Goal: Find specific page/section: Find specific page/section

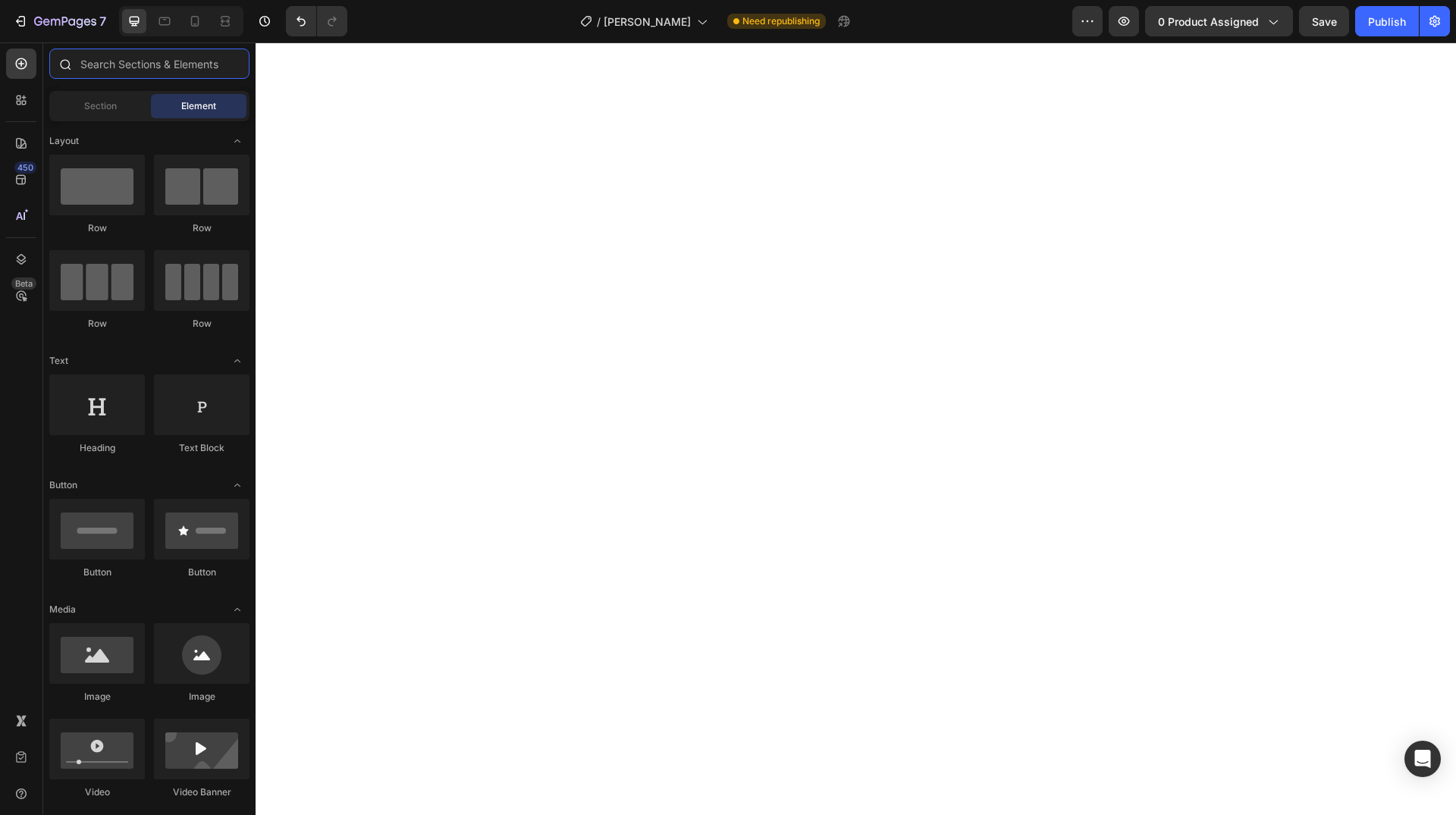
click at [125, 69] on input "text" at bounding box center [150, 64] width 200 height 30
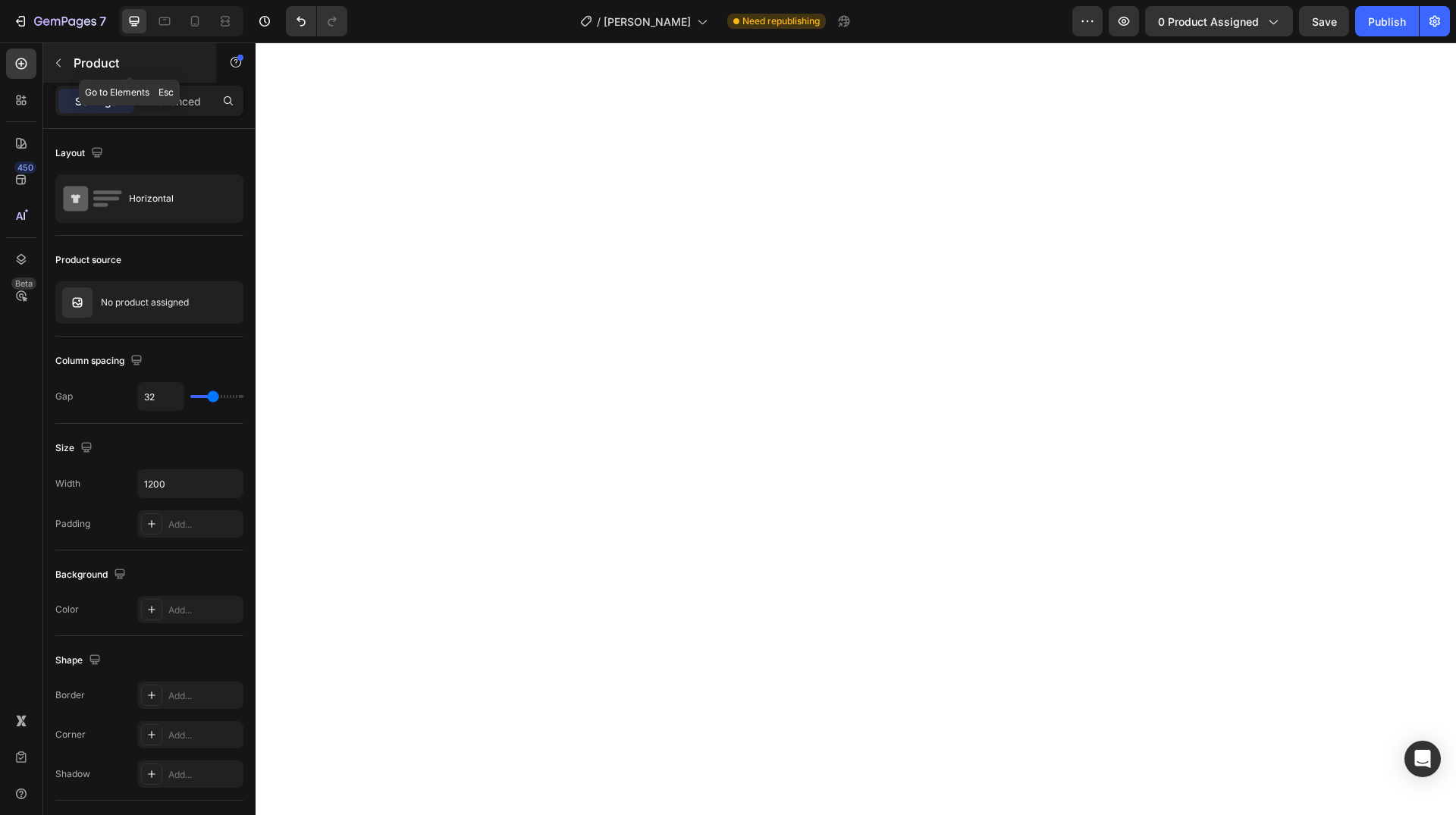
click at [59, 61] on icon "button" at bounding box center [58, 63] width 12 height 12
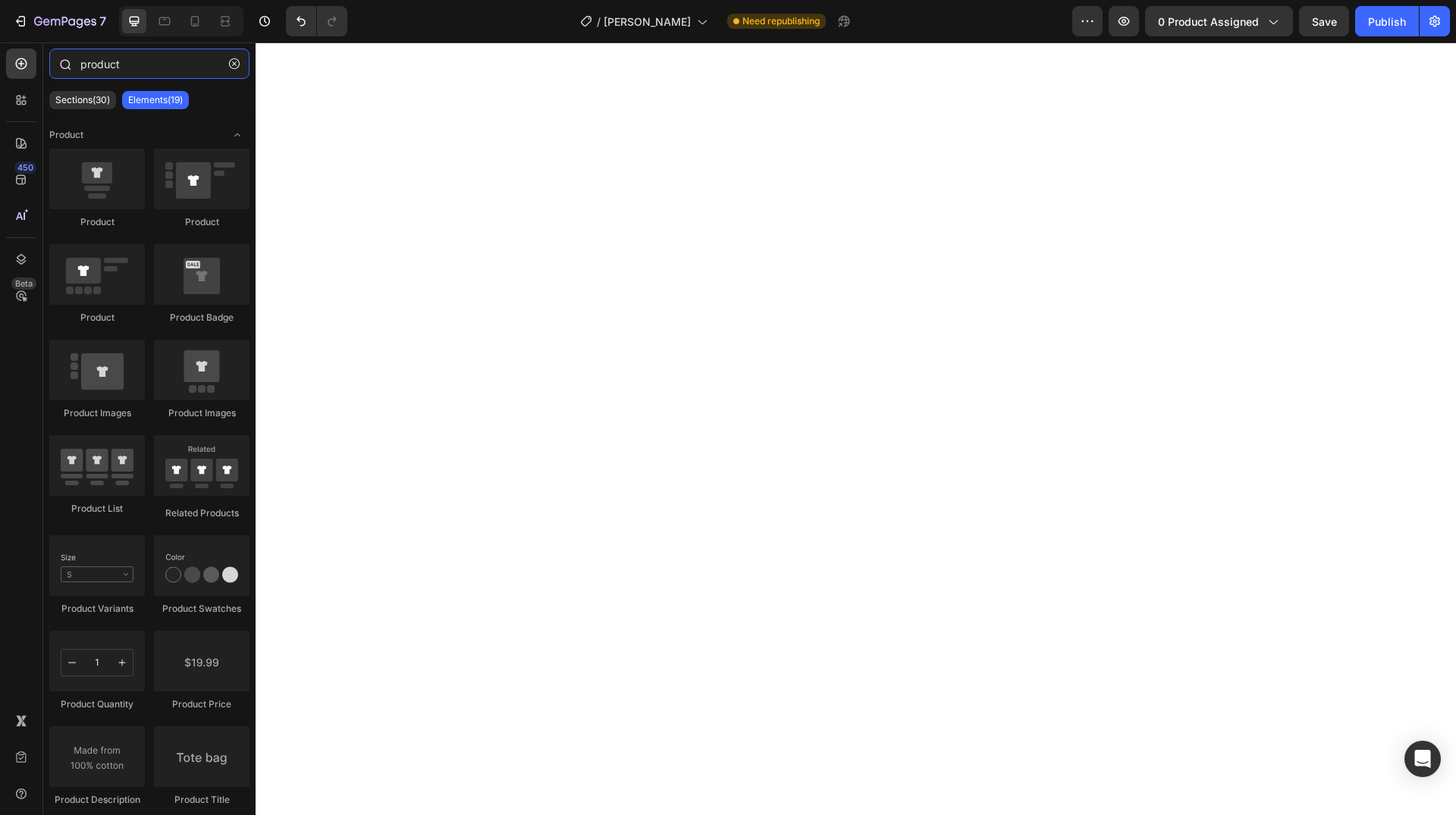
click at [98, 62] on input "product" at bounding box center [150, 64] width 200 height 30
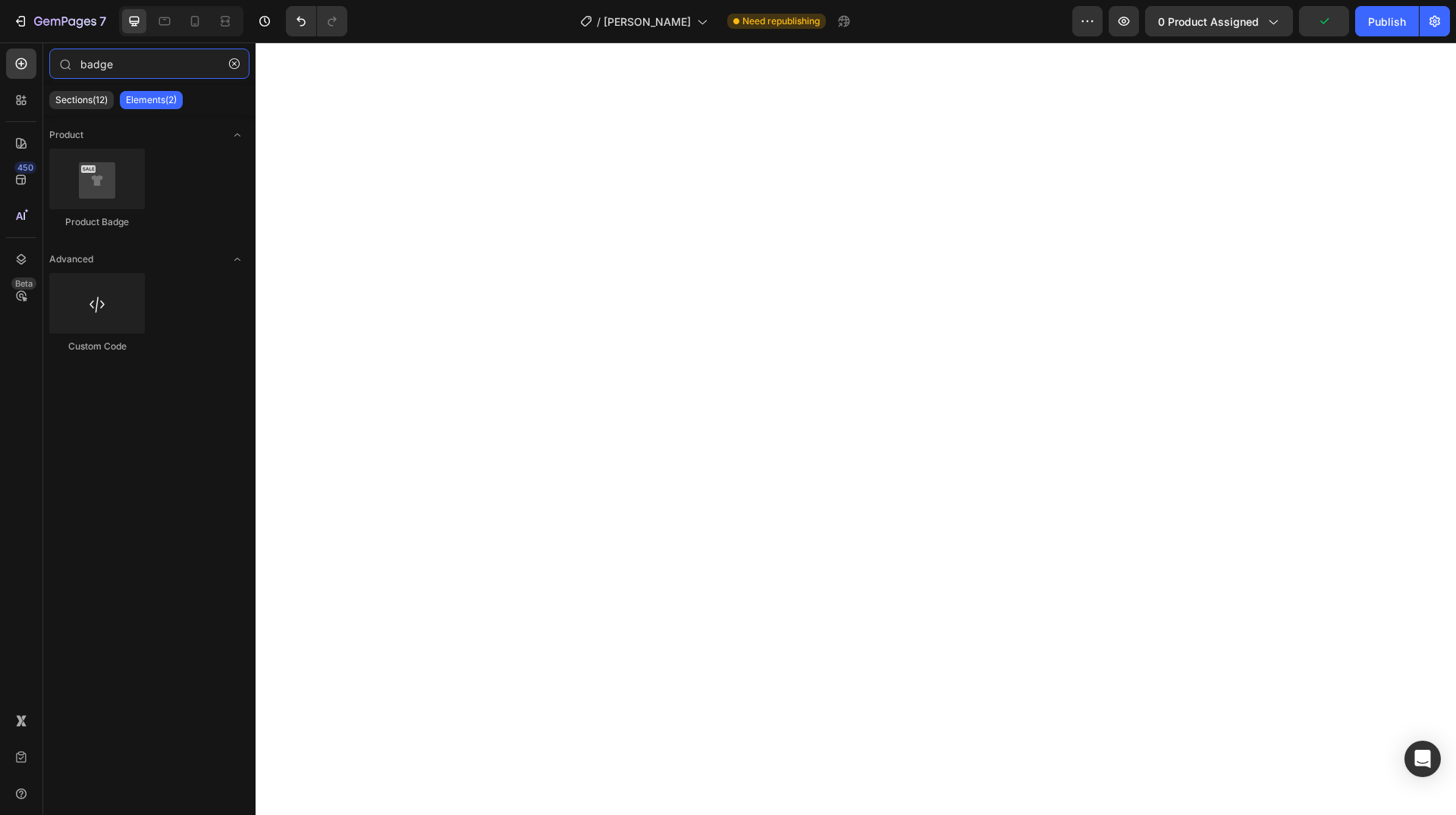
type input "badge"
click at [235, 67] on icon "button" at bounding box center [234, 63] width 11 height 11
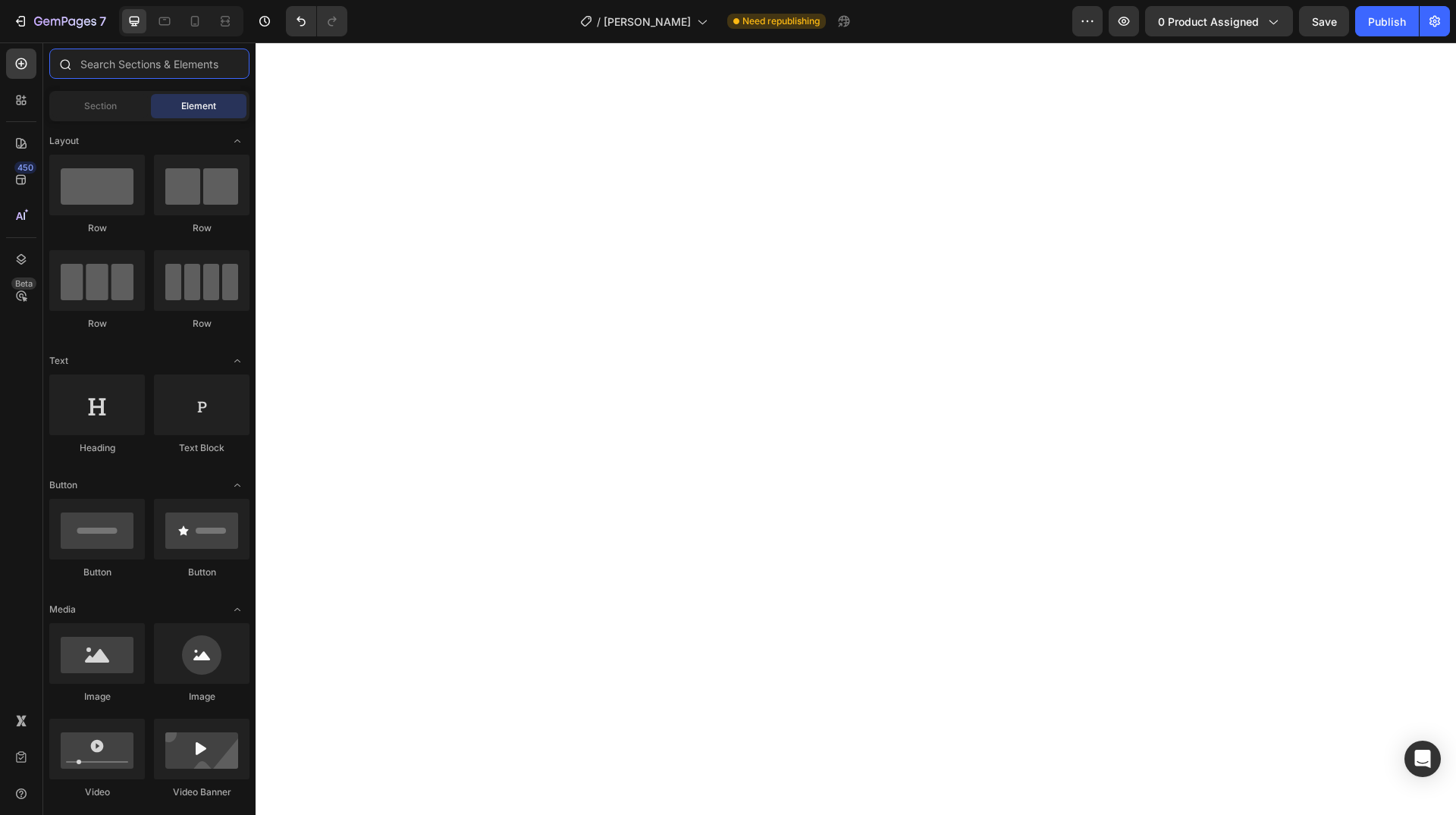
click at [122, 61] on input "text" at bounding box center [150, 64] width 200 height 30
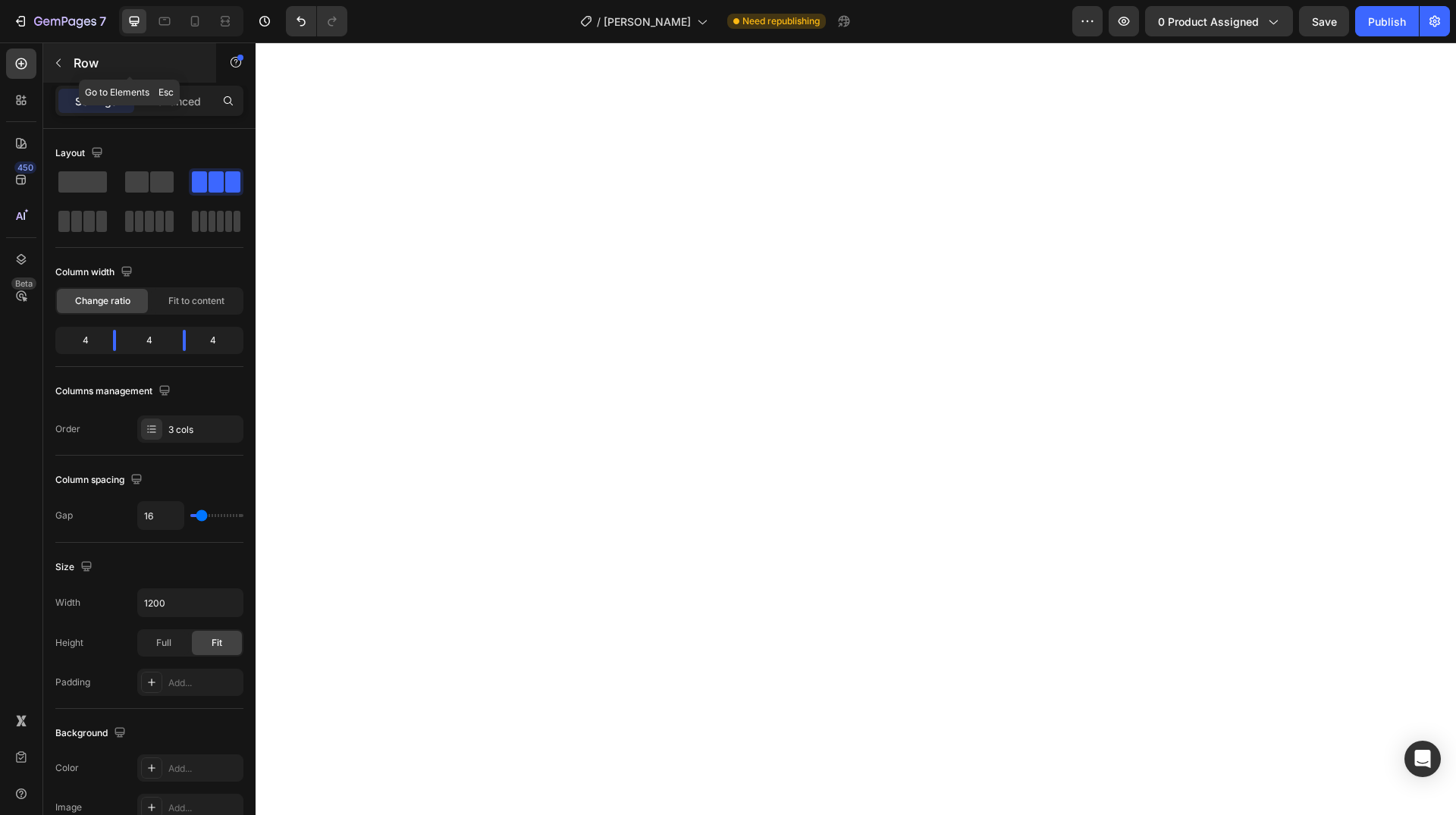
click at [61, 65] on icon "button" at bounding box center [58, 63] width 12 height 12
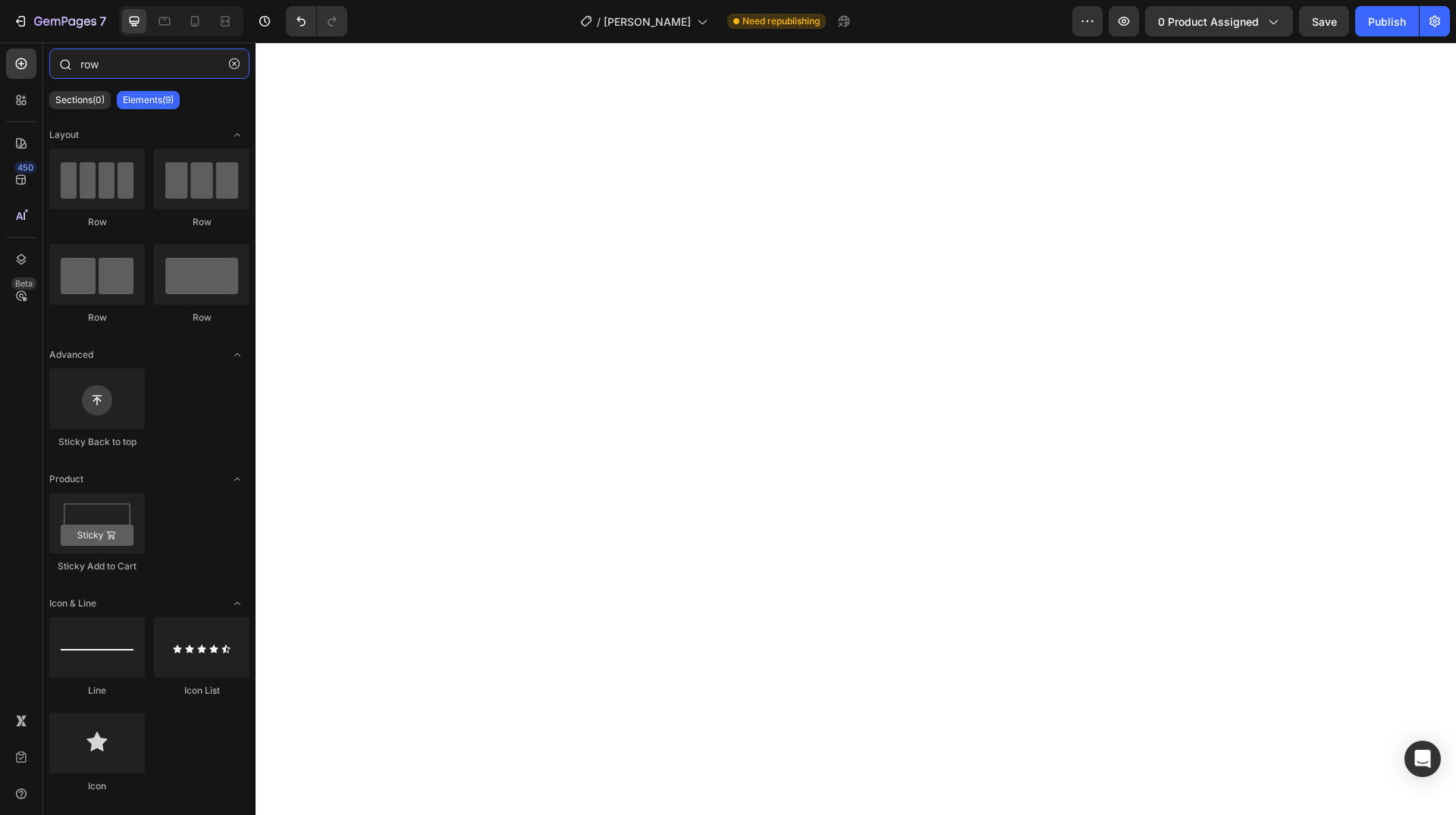
click at [125, 63] on input "row" at bounding box center [150, 64] width 200 height 30
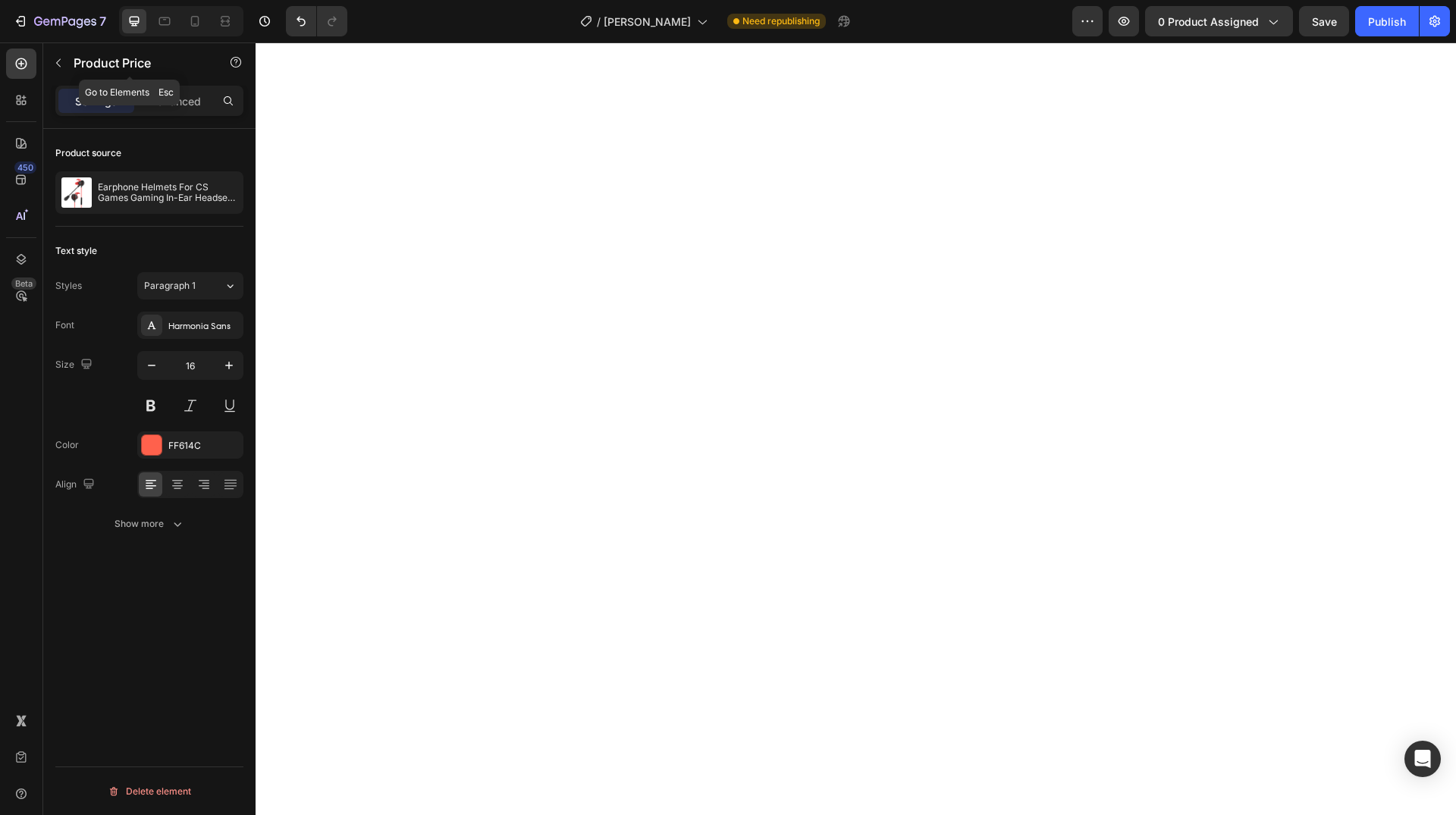
drag, startPoint x: 67, startPoint y: 60, endPoint x: 80, endPoint y: 60, distance: 13.0
click at [69, 60] on button "button" at bounding box center [58, 62] width 24 height 24
click at [63, 59] on icon "button" at bounding box center [58, 63] width 12 height 12
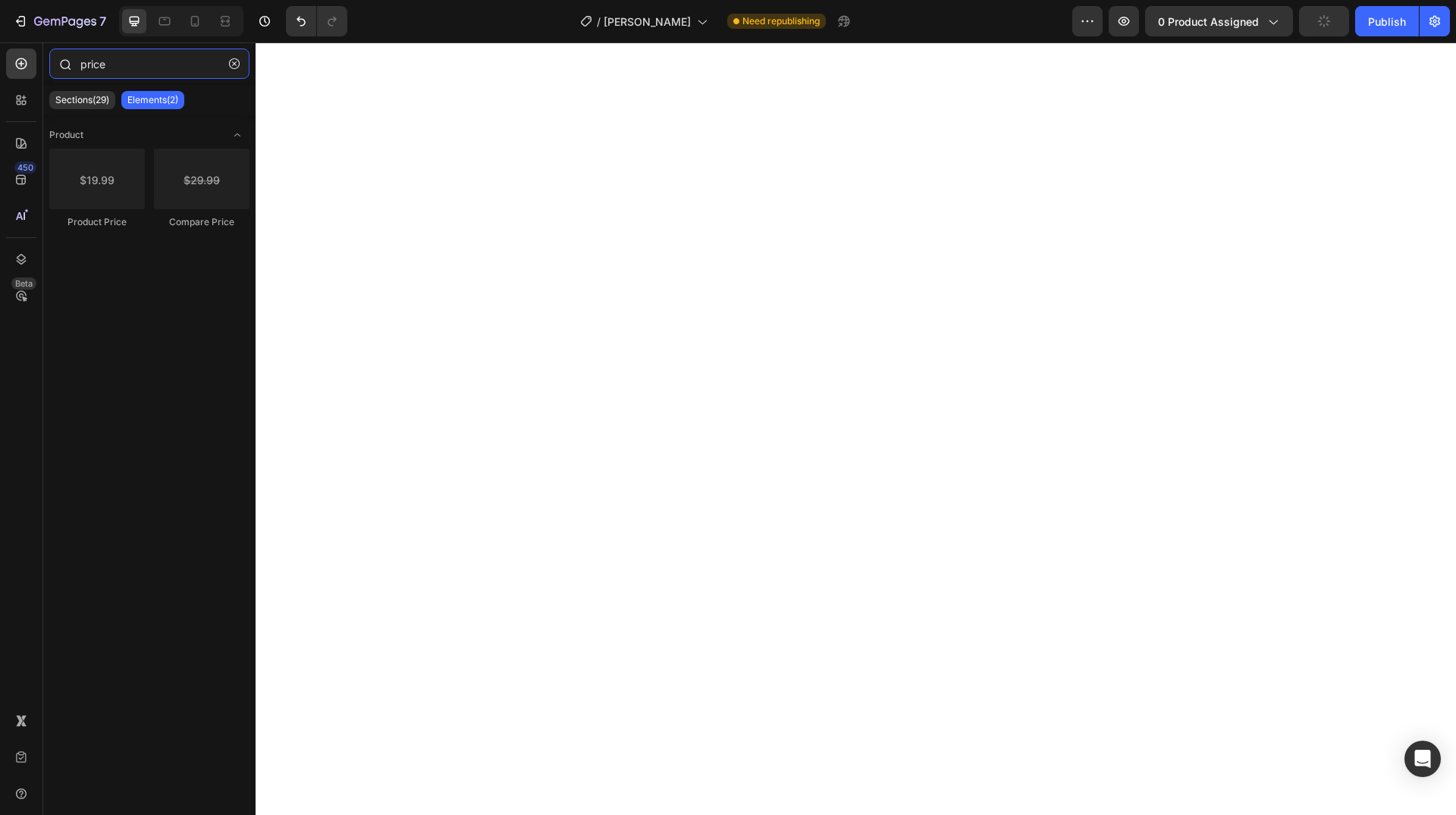
click at [135, 60] on input "price" at bounding box center [150, 64] width 200 height 30
type input "d"
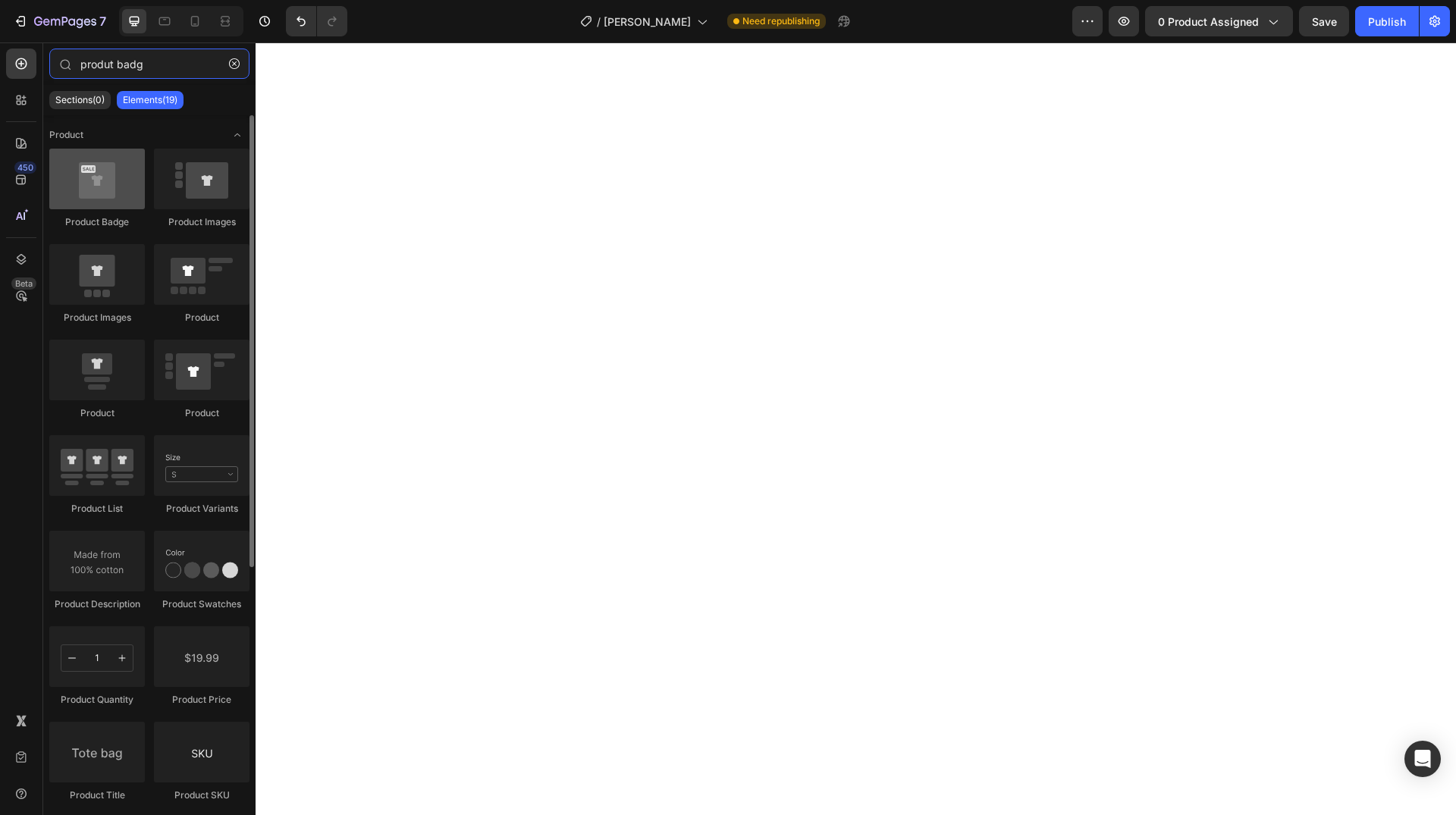
type input "produt badg"
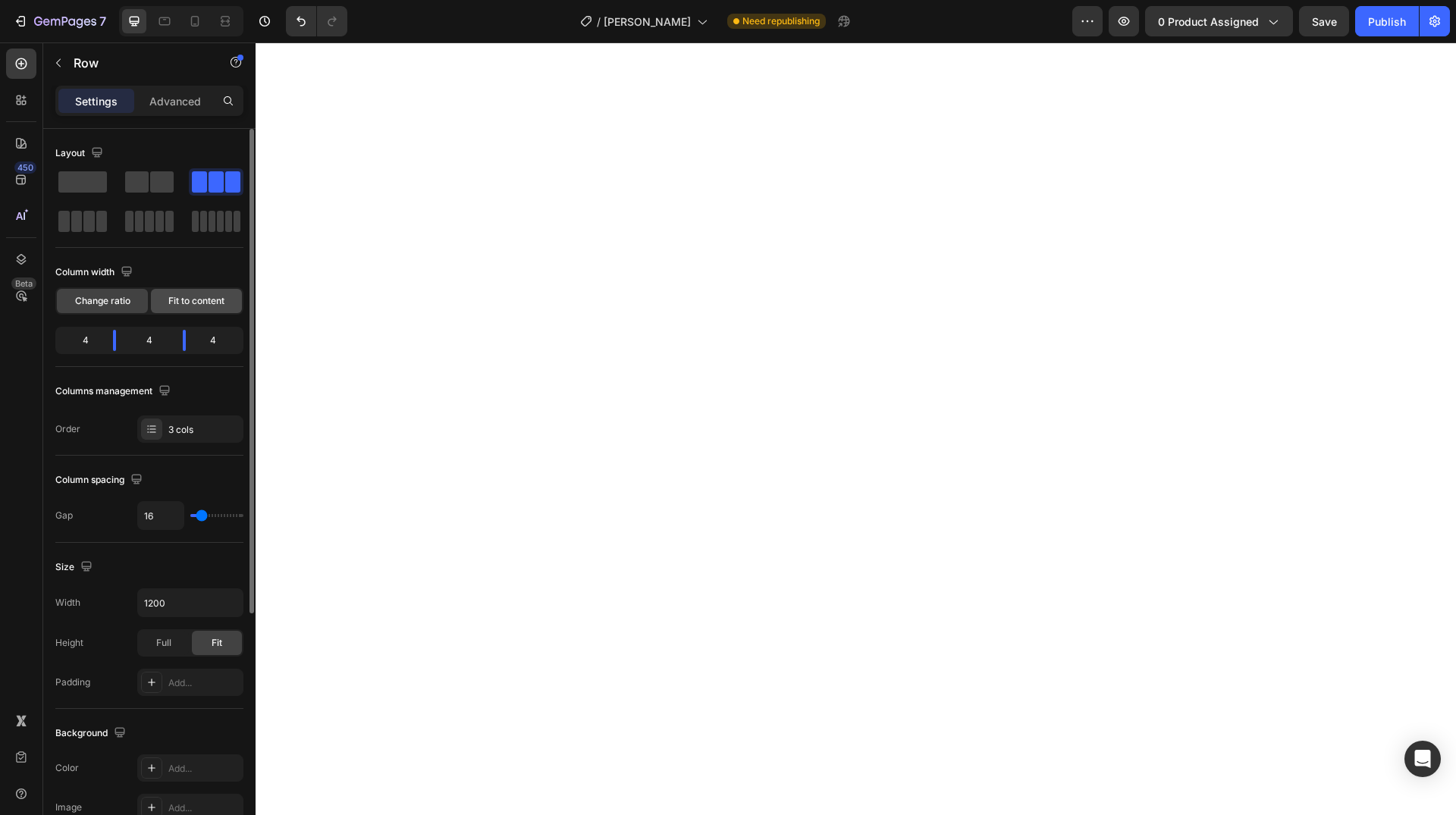
click at [199, 302] on span "Fit to content" at bounding box center [196, 301] width 56 height 13
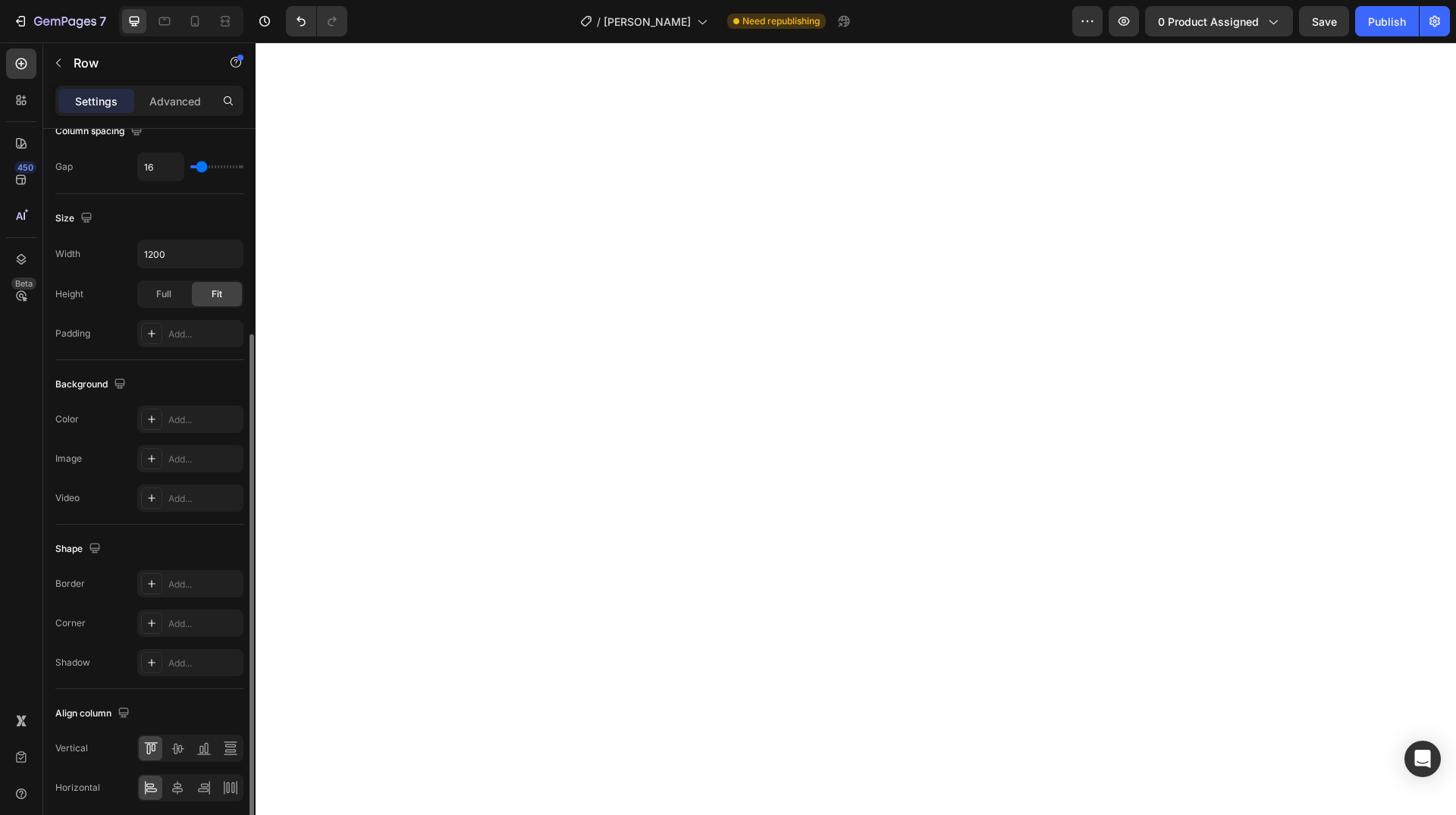
scroll to position [369, 0]
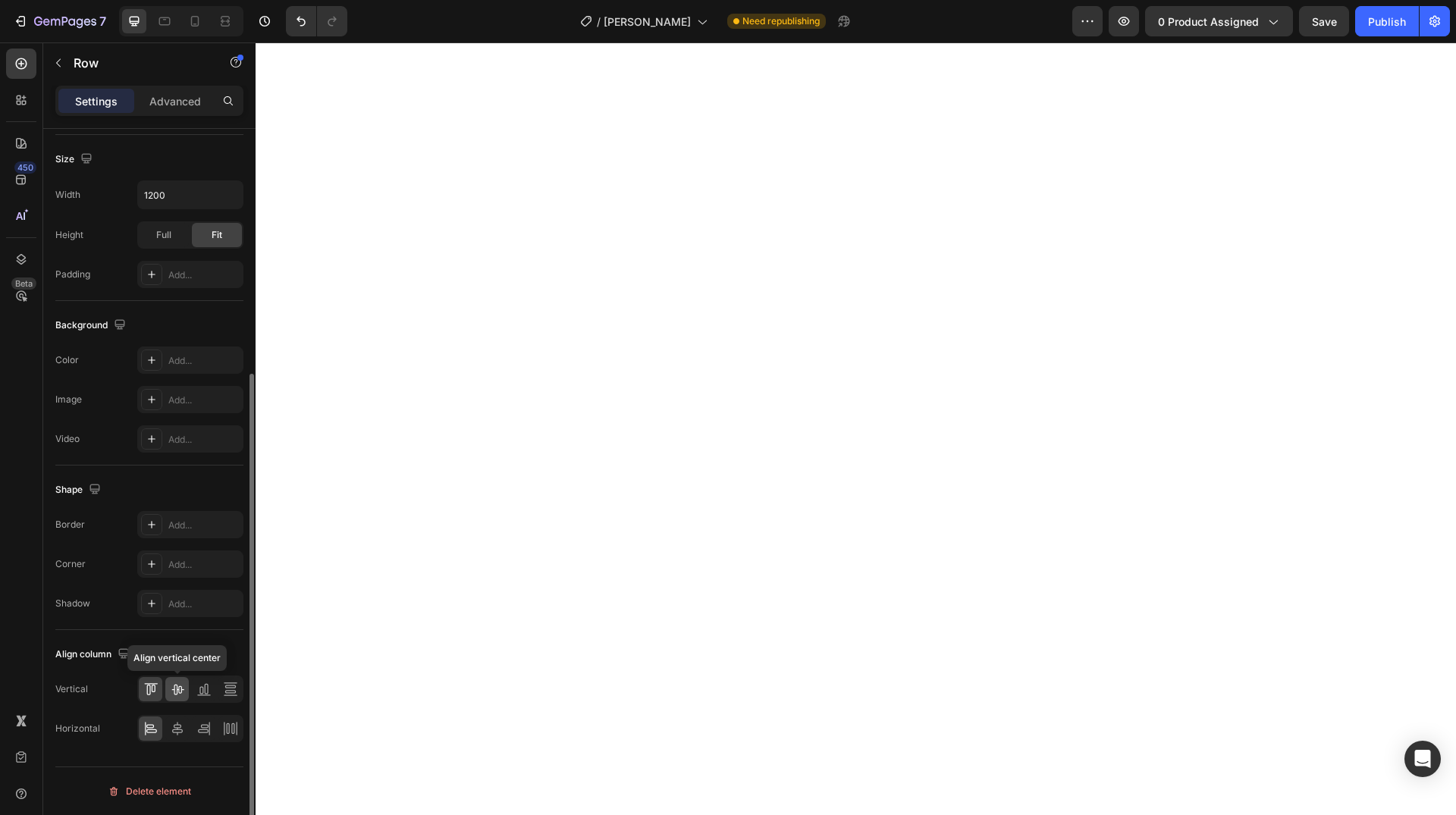
click at [178, 689] on icon at bounding box center [178, 690] width 12 height 11
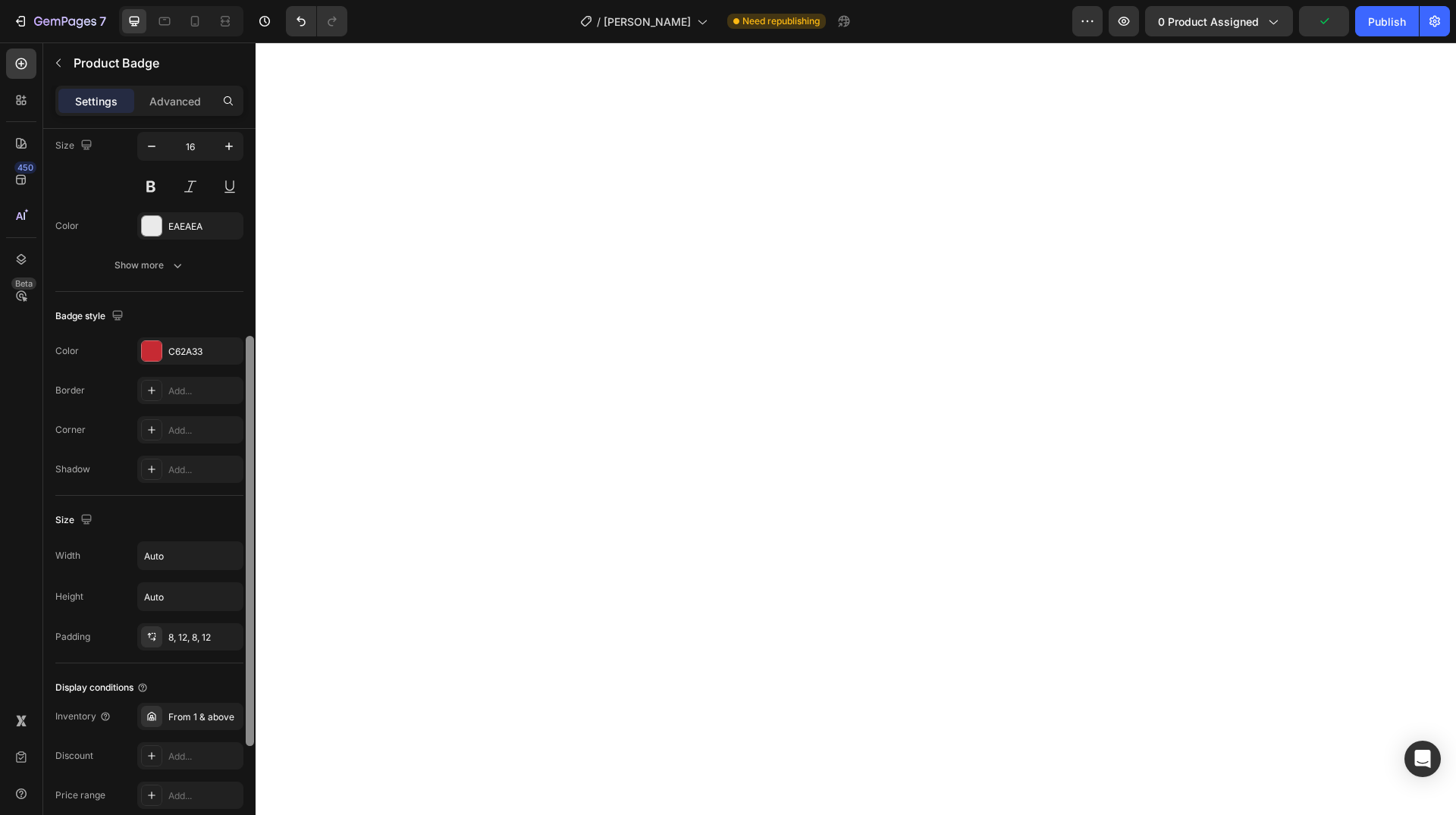
scroll to position [0, 0]
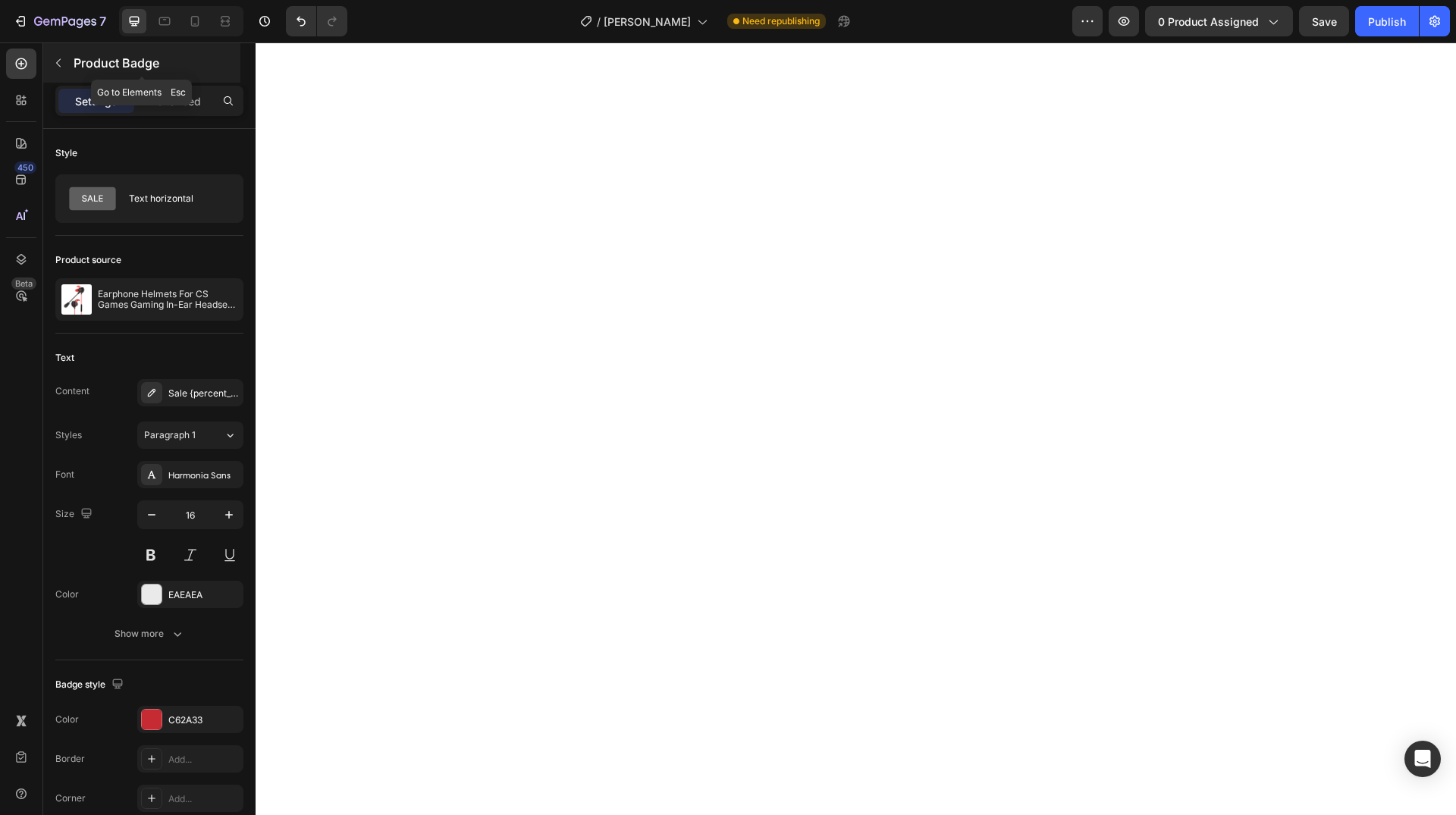
click at [61, 62] on icon "button" at bounding box center [58, 63] width 12 height 12
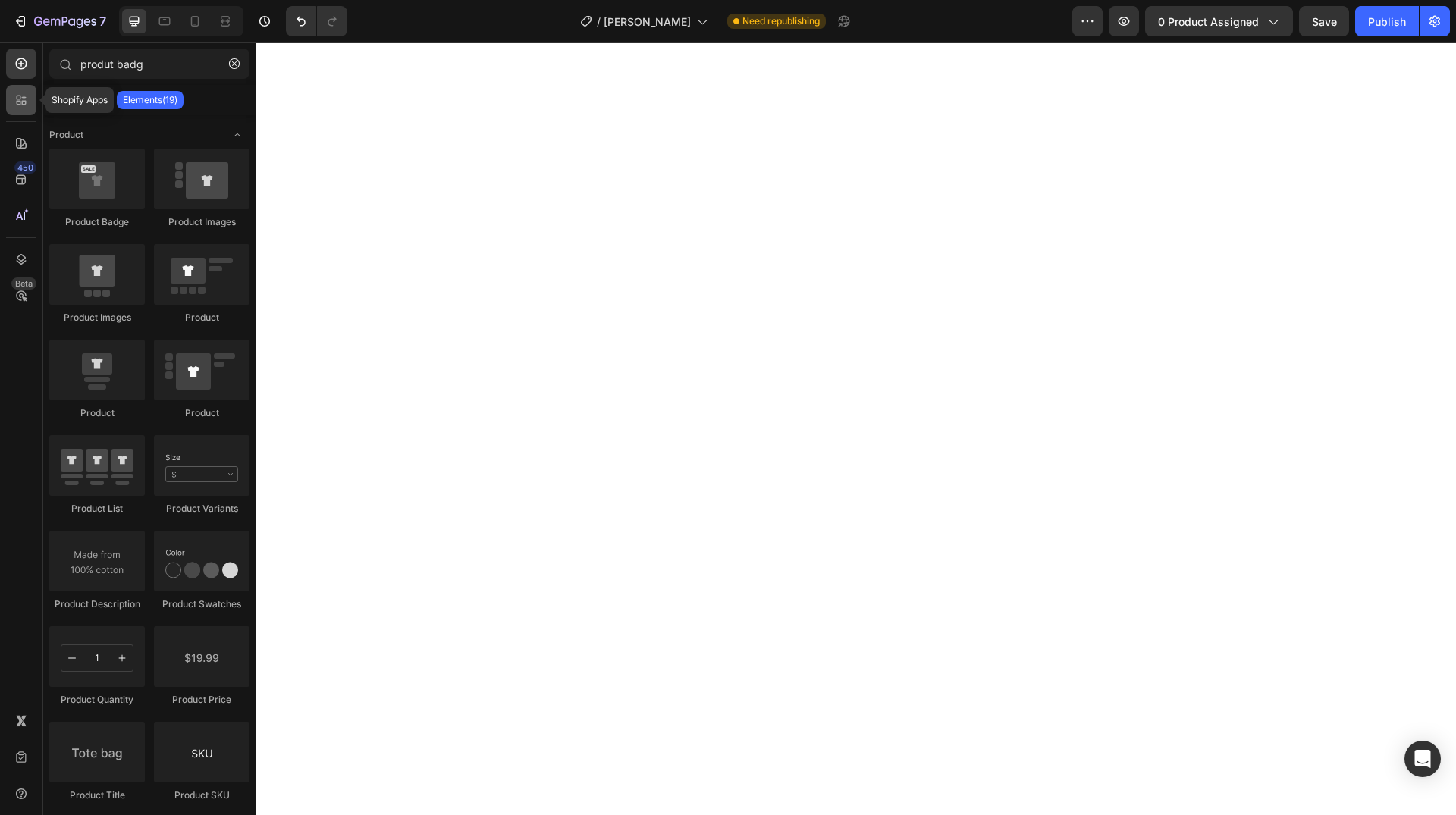
click at [29, 95] on div at bounding box center [21, 100] width 30 height 30
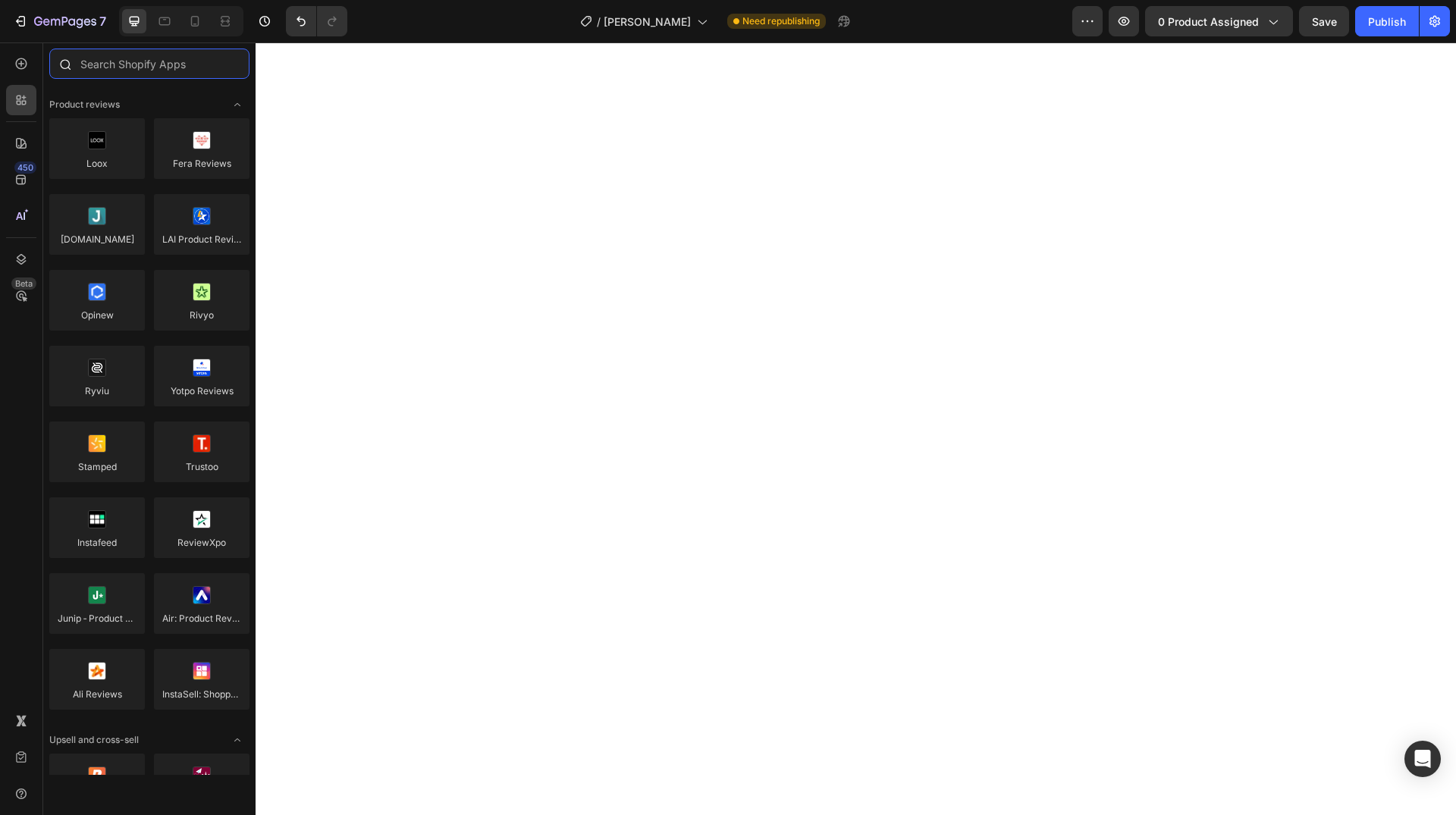
click at [138, 72] on input "text" at bounding box center [150, 64] width 200 height 30
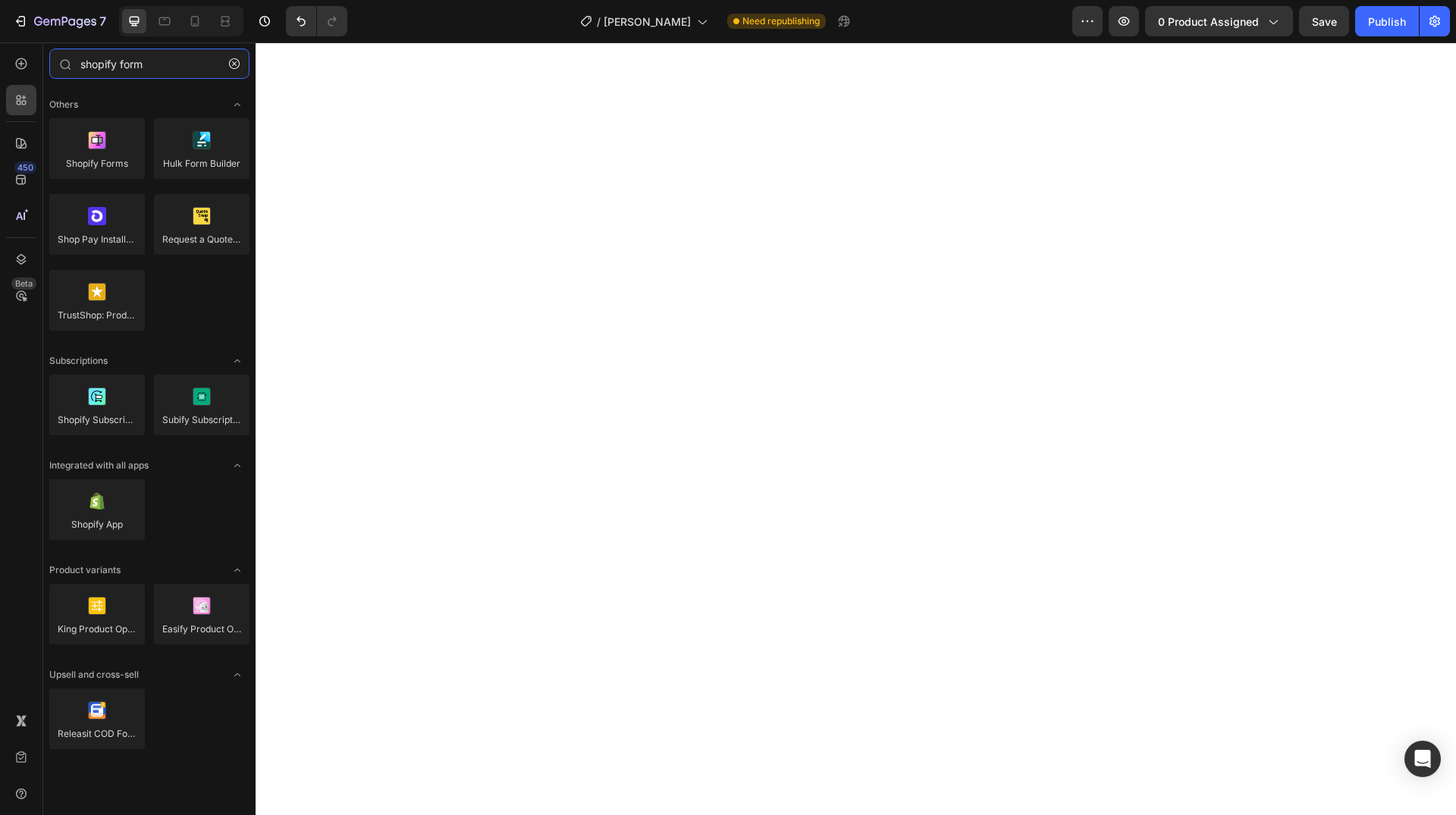
type input "shopify form"
